Goal: Find specific page/section: Find specific page/section

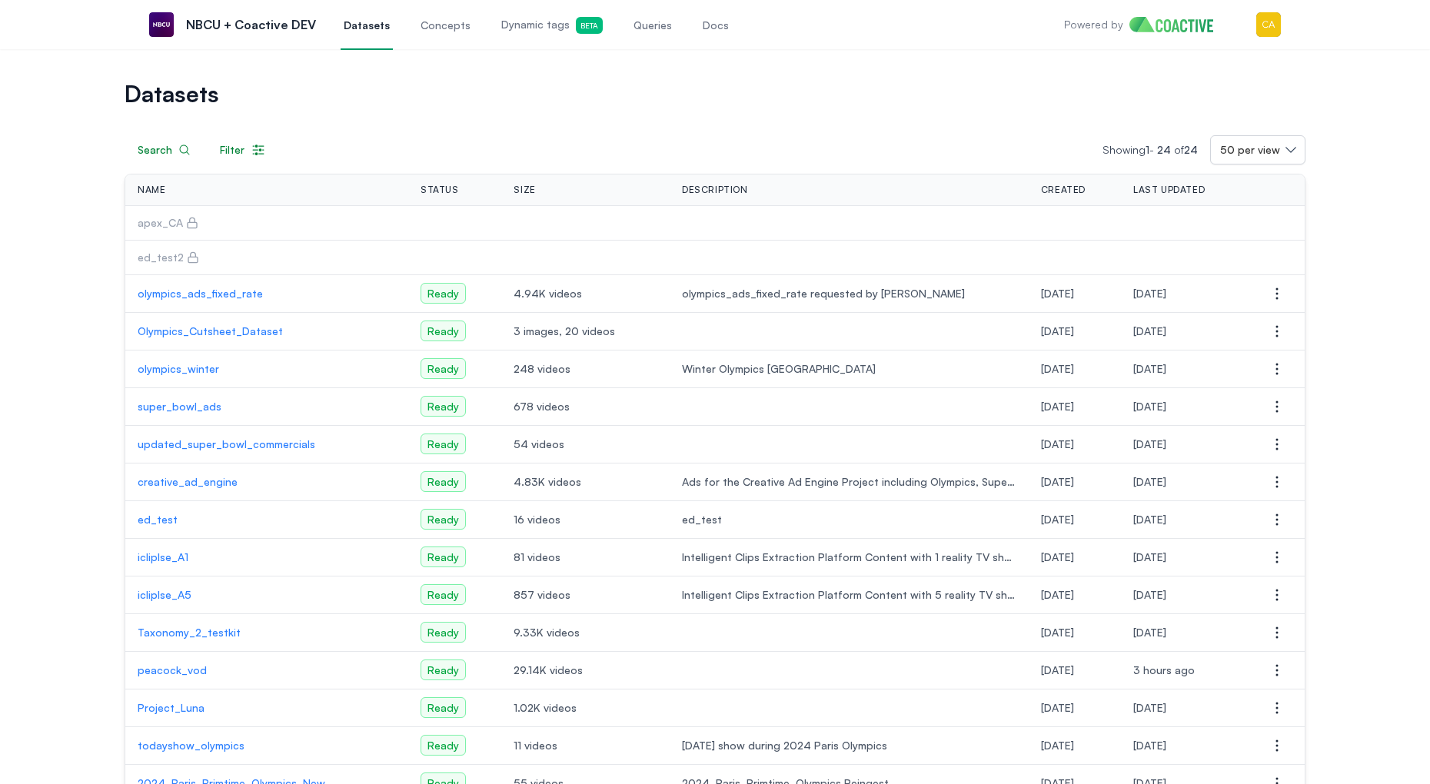
click at [165, 294] on p "olympics_ads_fixed_rate" at bounding box center [267, 293] width 258 height 15
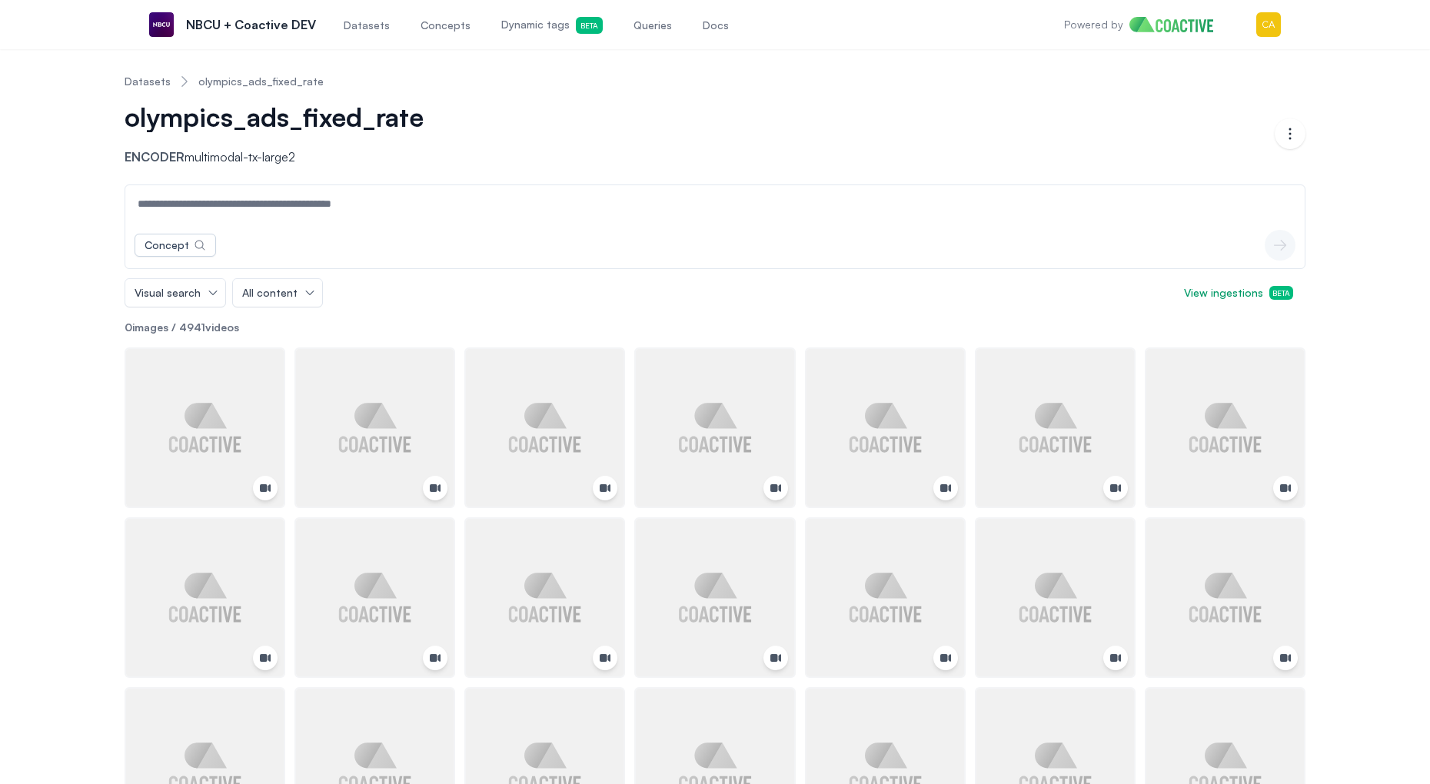
click at [141, 86] on link "Datasets" at bounding box center [148, 81] width 46 height 15
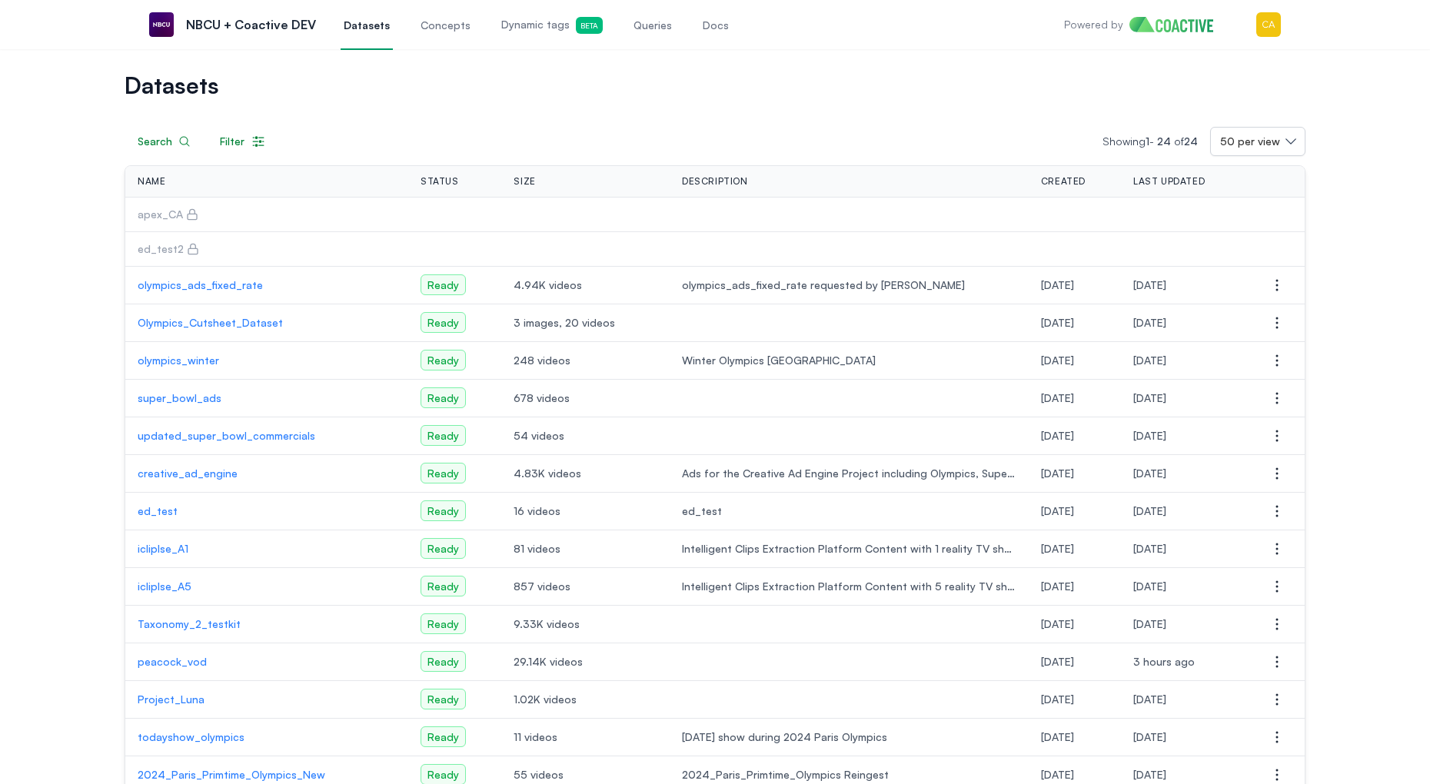
scroll to position [5, 0]
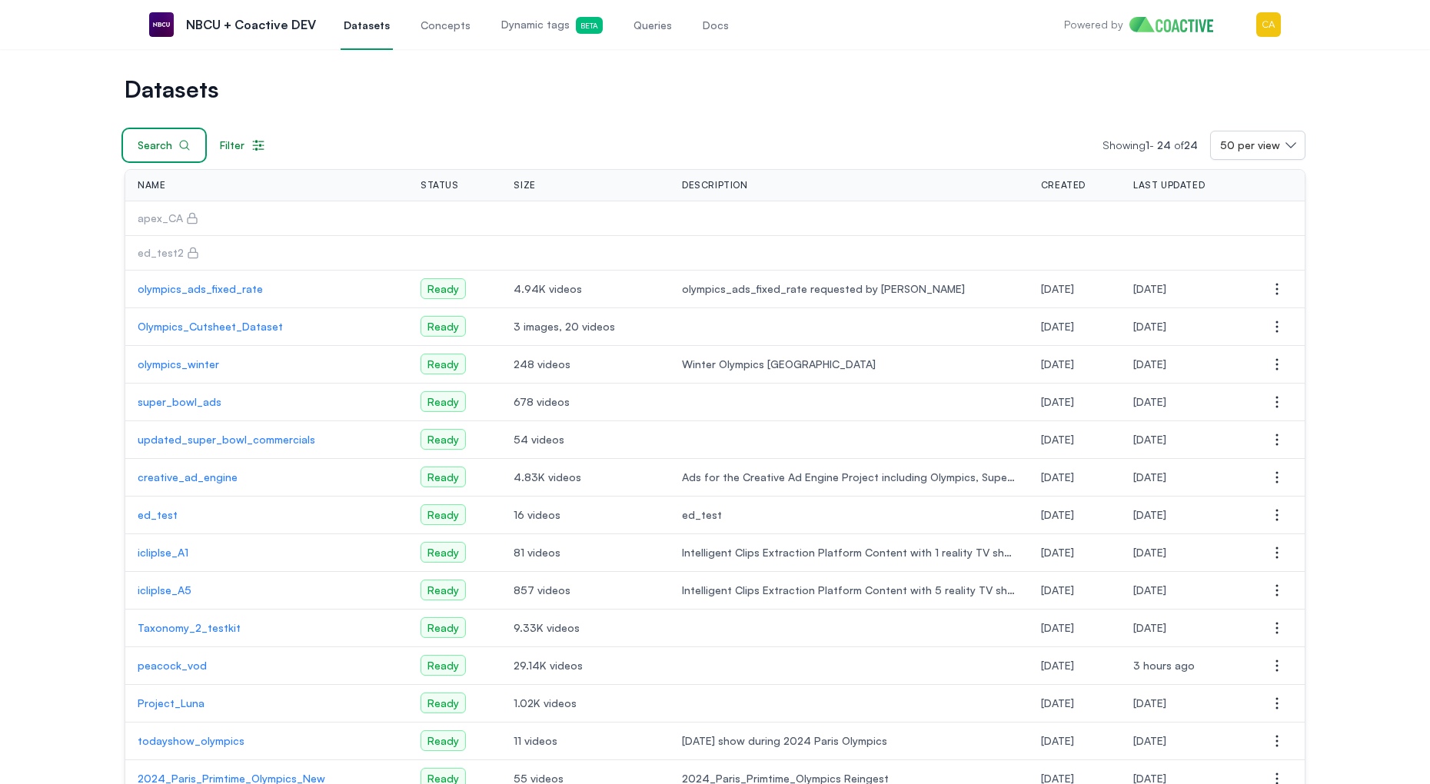
click at [168, 154] on button "Search" at bounding box center [164, 145] width 79 height 29
click at [168, 154] on input "text" at bounding box center [217, 148] width 184 height 29
type input "*******"
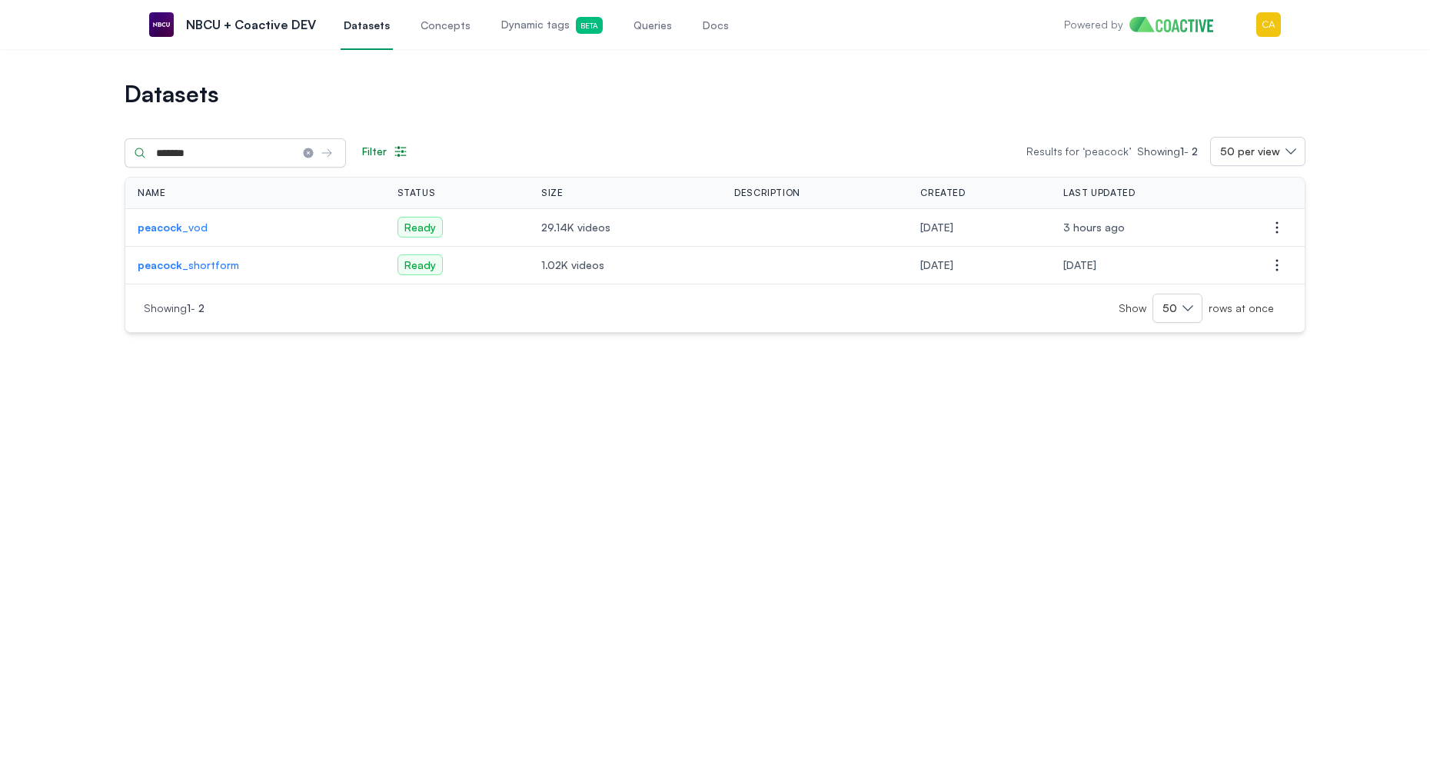
click at [162, 231] on strong "peacock" at bounding box center [160, 227] width 45 height 13
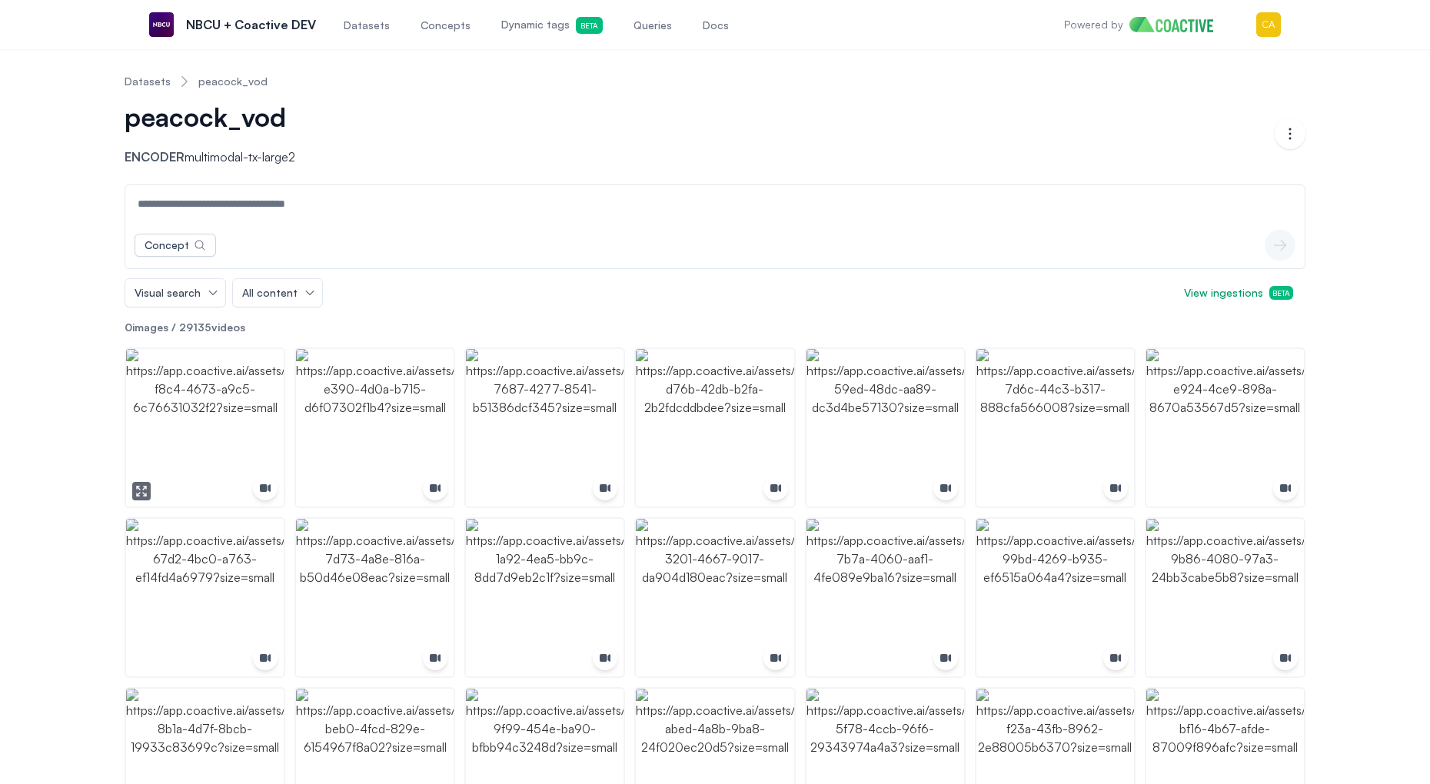
click at [216, 384] on img "button" at bounding box center [205, 428] width 158 height 158
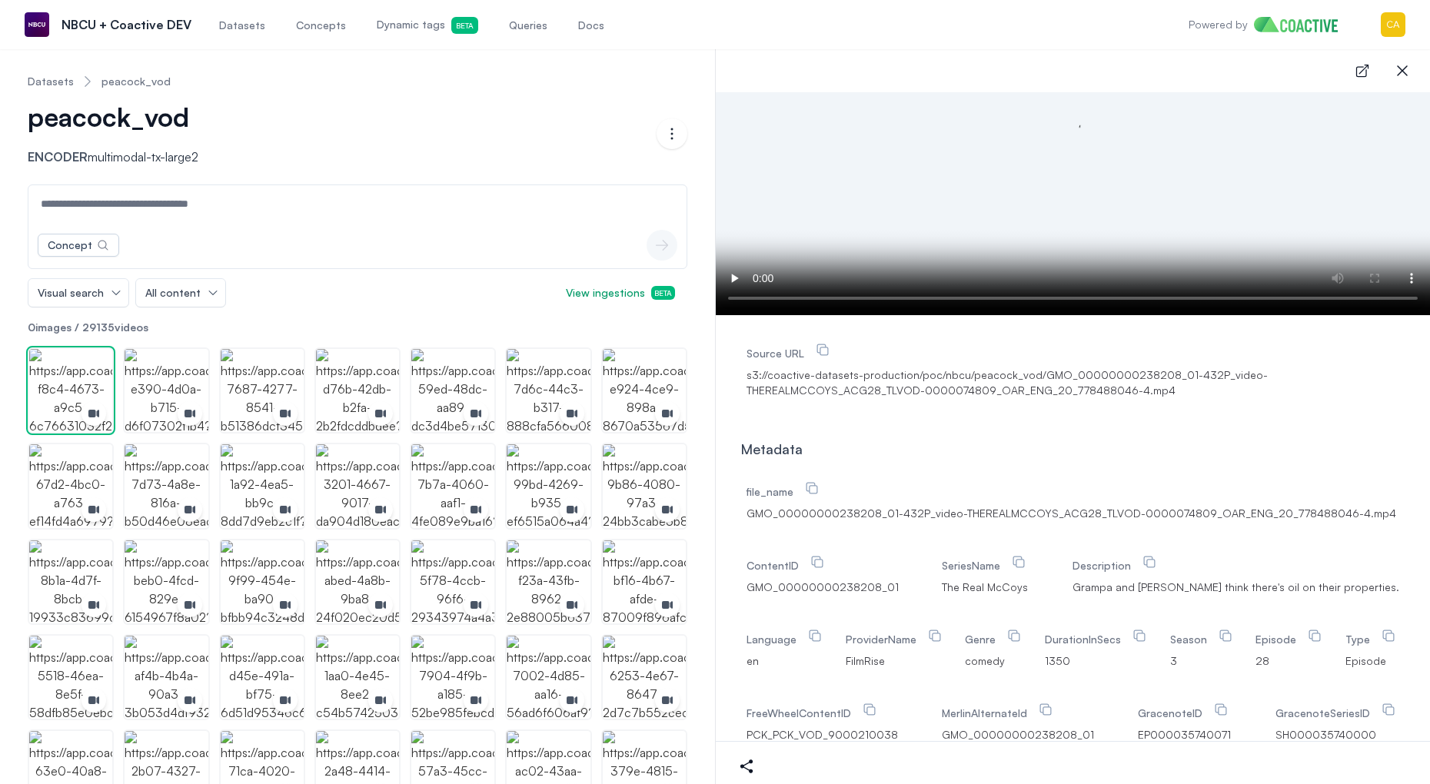
scroll to position [97, 0]
